Goal: Transaction & Acquisition: Purchase product/service

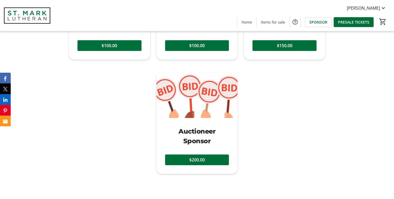
scroll to position [601, 0]
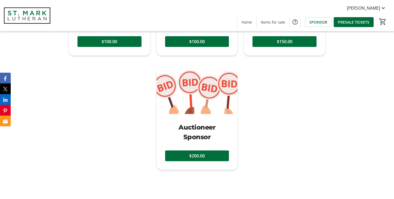
click at [186, 101] on img at bounding box center [196, 91] width 81 height 46
click at [271, 23] on span "Items for sale" at bounding box center [272, 22] width 24 height 6
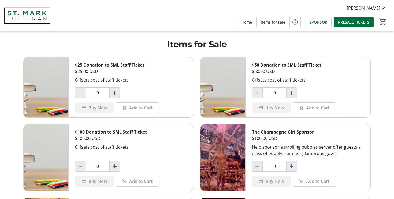
click at [250, 24] on span "Home" at bounding box center [246, 22] width 10 height 6
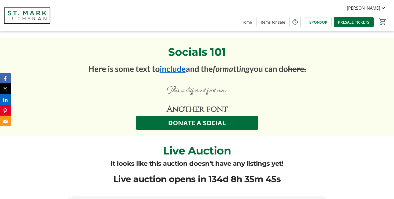
scroll to position [1068, 0]
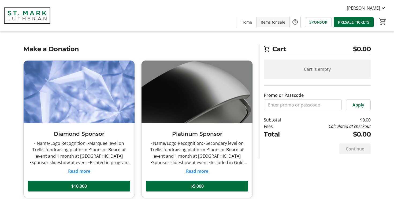
click at [269, 22] on span "Items for sale" at bounding box center [272, 22] width 24 height 6
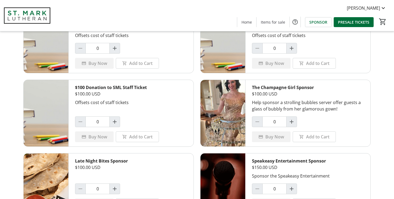
scroll to position [50, 0]
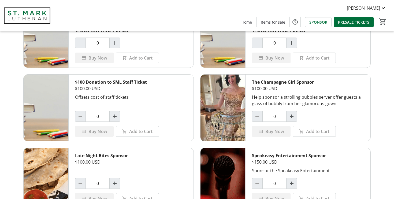
click at [227, 91] on img at bounding box center [222, 107] width 45 height 66
click at [248, 22] on span "Home" at bounding box center [246, 22] width 10 height 6
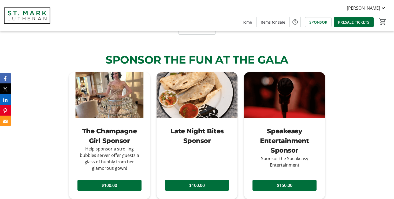
scroll to position [456, 0]
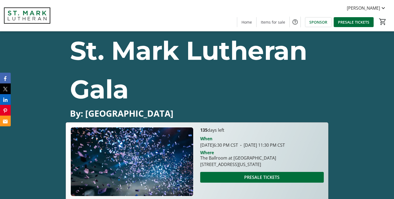
scroll to position [1193, 0]
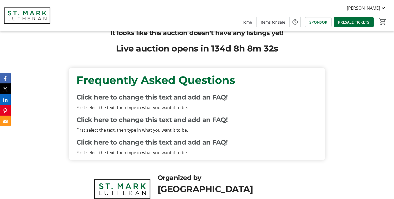
scroll to position [1068, 0]
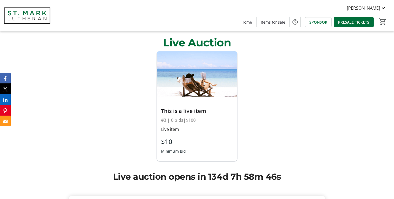
scroll to position [1015, 0]
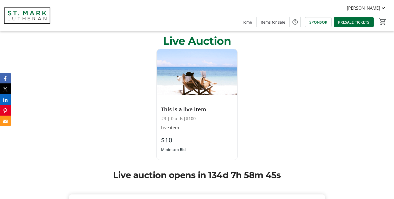
click at [200, 93] on img at bounding box center [197, 71] width 81 height 45
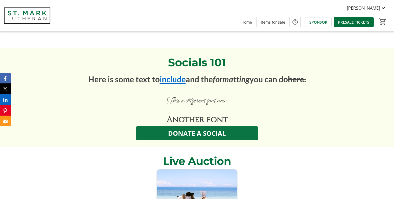
scroll to position [842, 0]
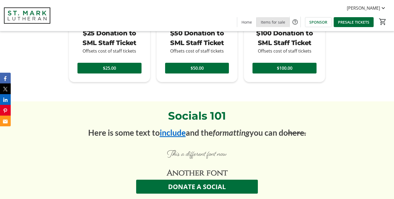
drag, startPoint x: 276, startPoint y: 22, endPoint x: 277, endPoint y: 27, distance: 5.1
click at [276, 22] on span "Items for sale" at bounding box center [272, 22] width 24 height 6
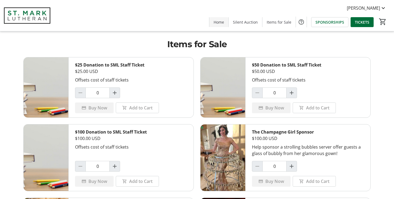
click at [222, 22] on span "Home" at bounding box center [218, 22] width 10 height 6
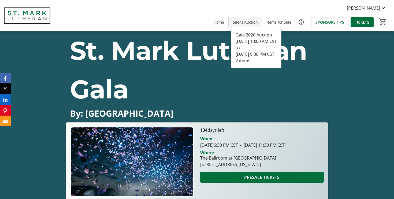
click at [249, 23] on span "Silent Auction" at bounding box center [245, 22] width 25 height 6
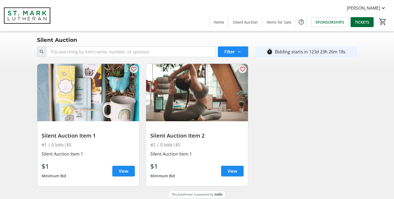
scroll to position [3, 0]
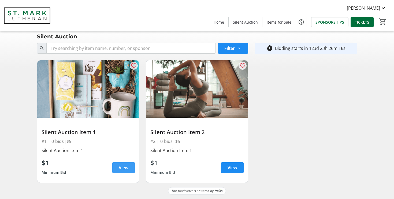
click at [120, 168] on span "View" at bounding box center [124, 167] width 10 height 6
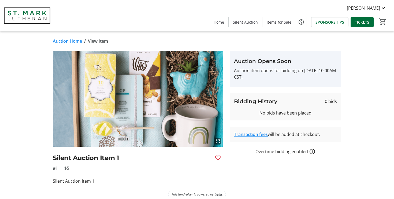
scroll to position [6, 0]
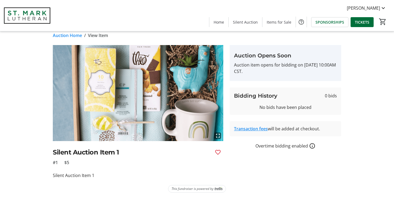
scroll to position [3, 0]
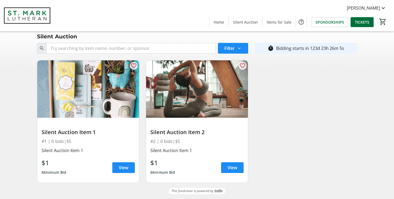
click at [182, 77] on img at bounding box center [197, 88] width 102 height 57
click at [279, 22] on span "Items for Sale" at bounding box center [278, 22] width 25 height 6
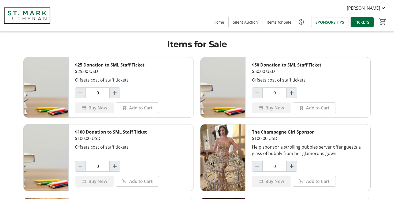
click at [114, 22] on div "Marianne Bethel Home Silent Auction Items for Sale SPONSORSHIPS TICKETS 0" at bounding box center [197, 15] width 394 height 31
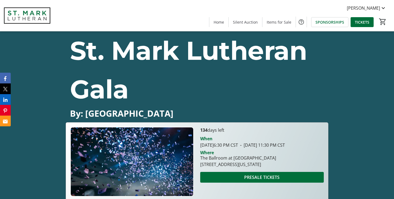
click at [279, 21] on span "Items for Sale" at bounding box center [278, 22] width 25 height 6
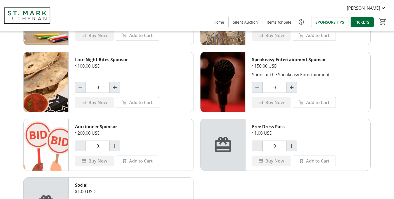
scroll to position [186, 0]
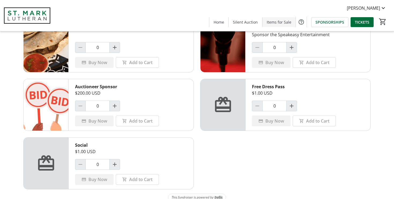
click at [281, 22] on span "Items for Sale" at bounding box center [278, 22] width 25 height 6
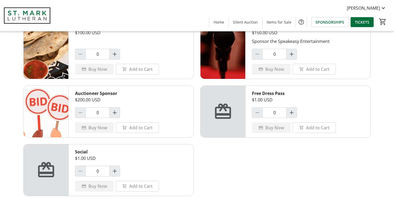
scroll to position [192, 0]
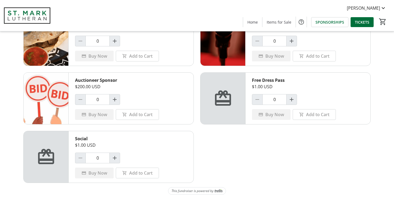
click at [36, 15] on img at bounding box center [27, 15] width 48 height 27
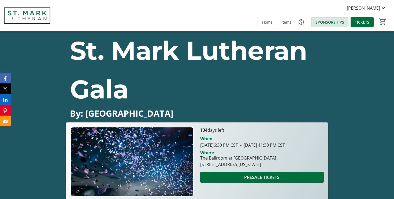
click at [332, 21] on span "SPONSORSHIPS" at bounding box center [329, 22] width 29 height 6
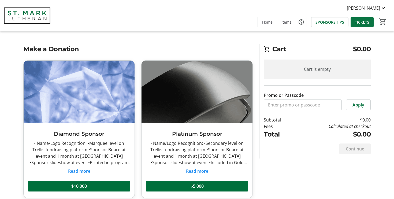
click at [356, 21] on span "TICKETS" at bounding box center [361, 22] width 14 height 6
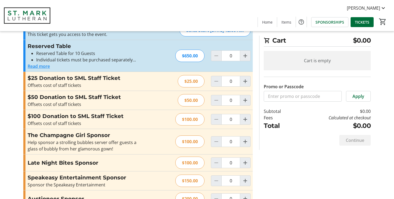
scroll to position [41, 0]
drag, startPoint x: 81, startPoint y: 85, endPoint x: 28, endPoint y: 85, distance: 52.2
click at [28, 85] on div "Offsets cost of staff tickets" at bounding box center [86, 85] width 117 height 6
copy div "Offsets cost of staff tickets"
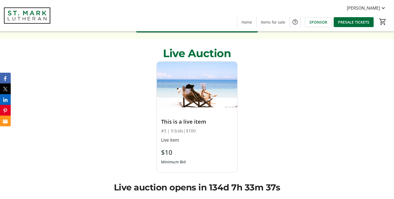
scroll to position [1003, 0]
